Goal: Entertainment & Leisure: Consume media (video, audio)

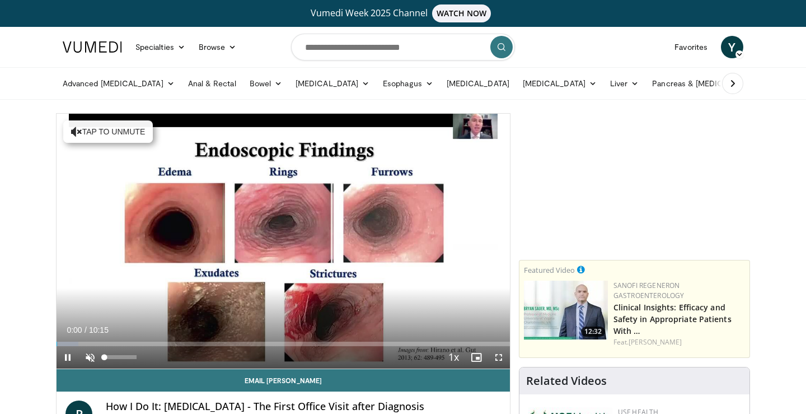
click at [90, 359] on span "Video Player" at bounding box center [90, 357] width 22 height 22
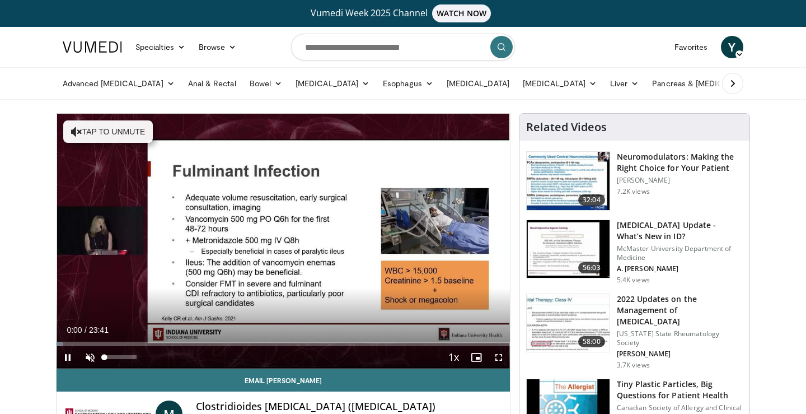
click at [85, 357] on span "Video Player" at bounding box center [90, 357] width 22 height 22
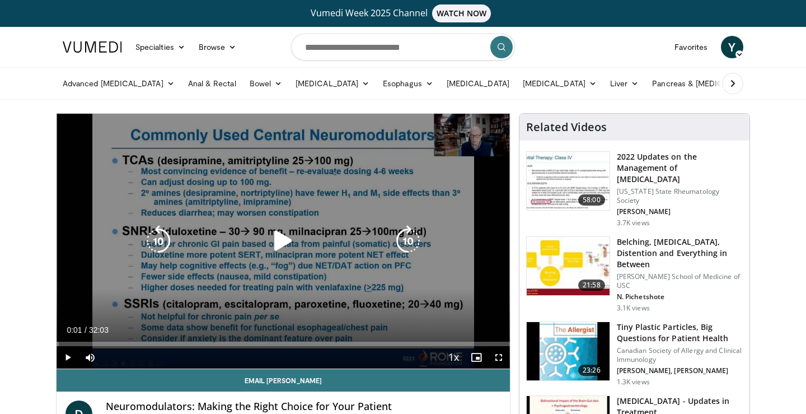
click at [280, 232] on icon "Video Player" at bounding box center [283, 240] width 31 height 31
click at [300, 290] on div "10 seconds Tap to unmute" at bounding box center [283, 241] width 453 height 255
click at [280, 244] on icon "Video Player" at bounding box center [283, 240] width 31 height 31
click at [340, 163] on div "10 seconds Tap to unmute" at bounding box center [283, 241] width 453 height 255
click at [284, 250] on icon "Video Player" at bounding box center [283, 240] width 31 height 31
